Goal: Check status: Check status

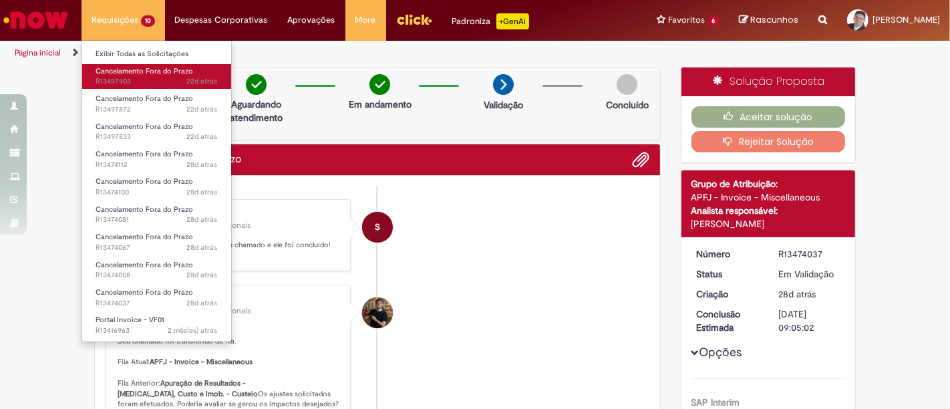
click at [129, 81] on span "22d atrás 22 dias atrás R13497903" at bounding box center [157, 81] width 122 height 11
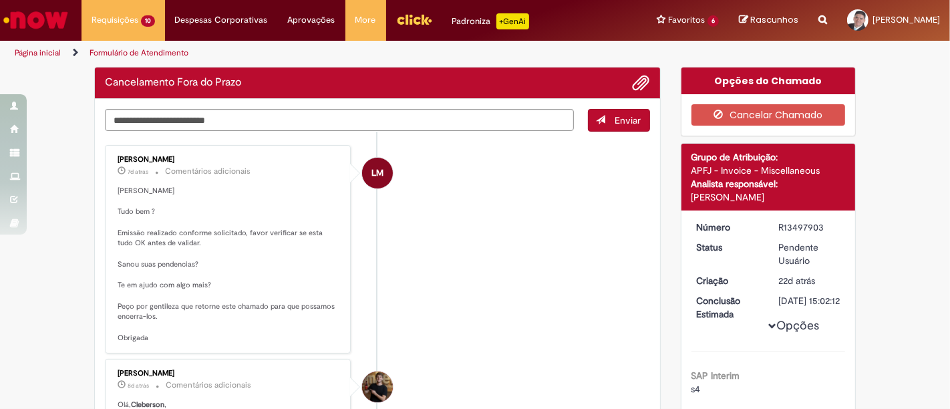
click at [235, 293] on p "[PERSON_NAME] Tudo bem ? Emissão realizado conforme solicitado, favor verificar…" at bounding box center [229, 265] width 223 height 158
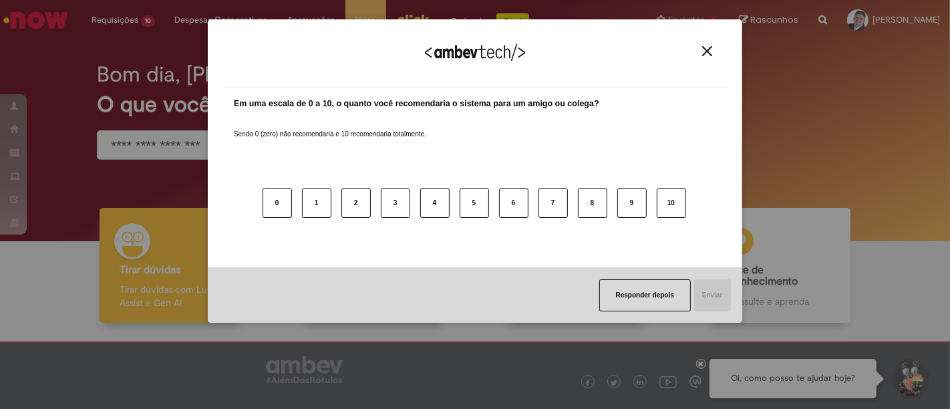
click at [220, 148] on div "Agradecemos seu feedback! Em uma escala de 0 a 10, o quanto você recomendaria o…" at bounding box center [475, 171] width 535 height 304
click at [708, 51] on img "Close" at bounding box center [707, 51] width 10 height 10
